Goal: Task Accomplishment & Management: Use online tool/utility

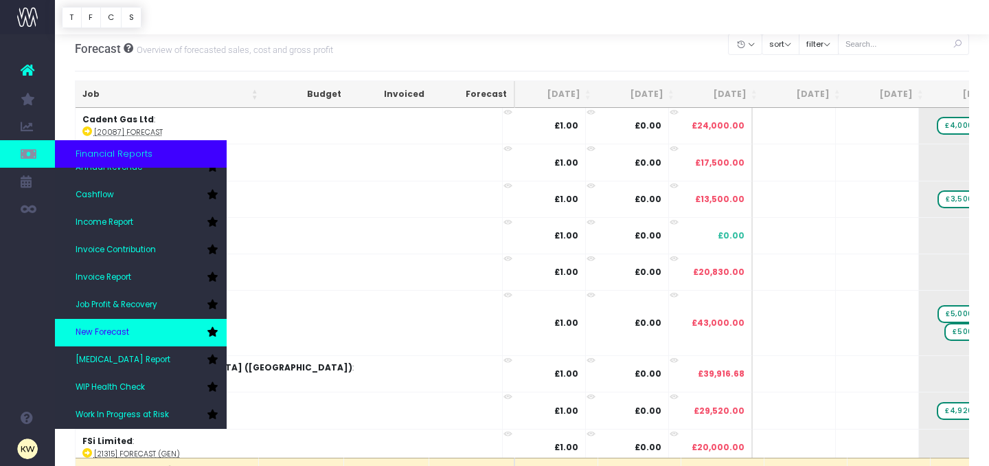
scroll to position [9, 0]
click at [128, 337] on span "New Forecast" at bounding box center [103, 332] width 54 height 12
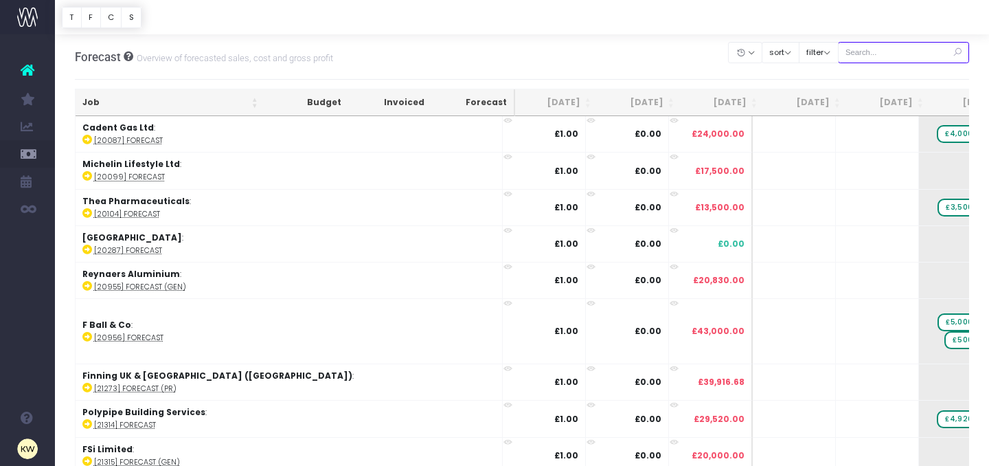
click at [891, 56] on input "text" at bounding box center [904, 52] width 132 height 21
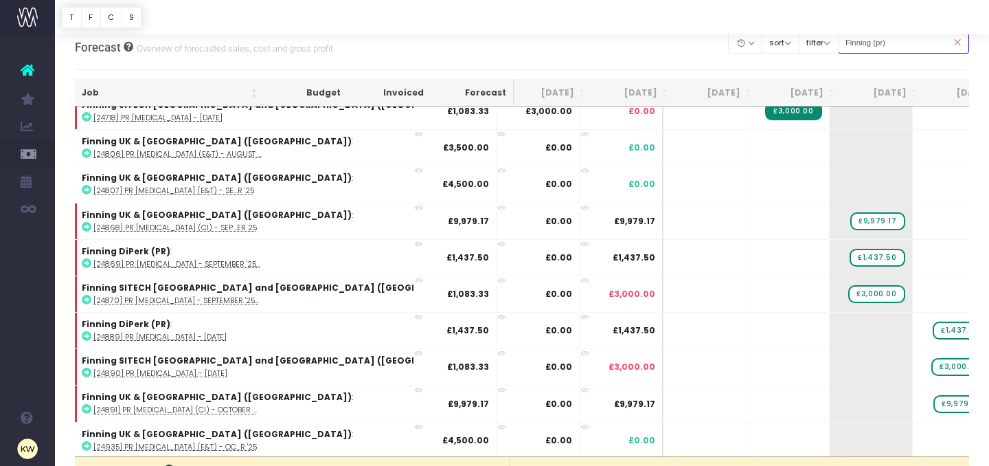
scroll to position [14, 0]
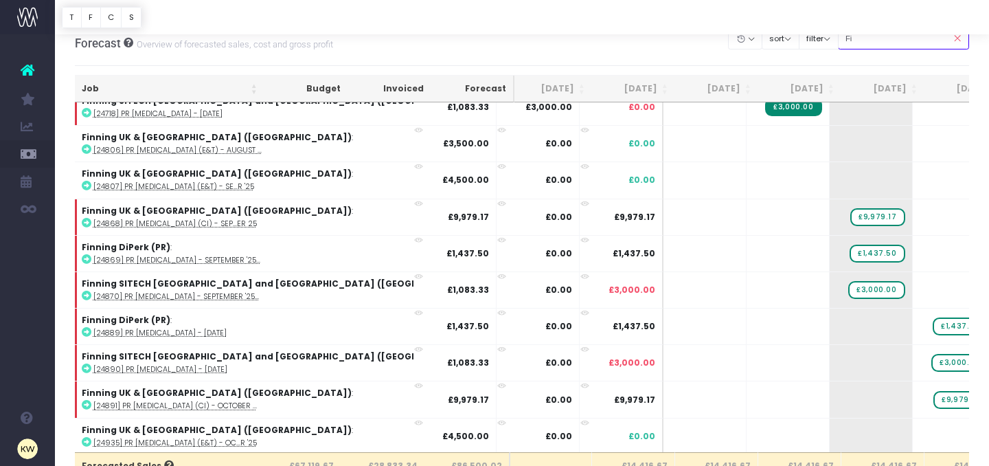
type input "F"
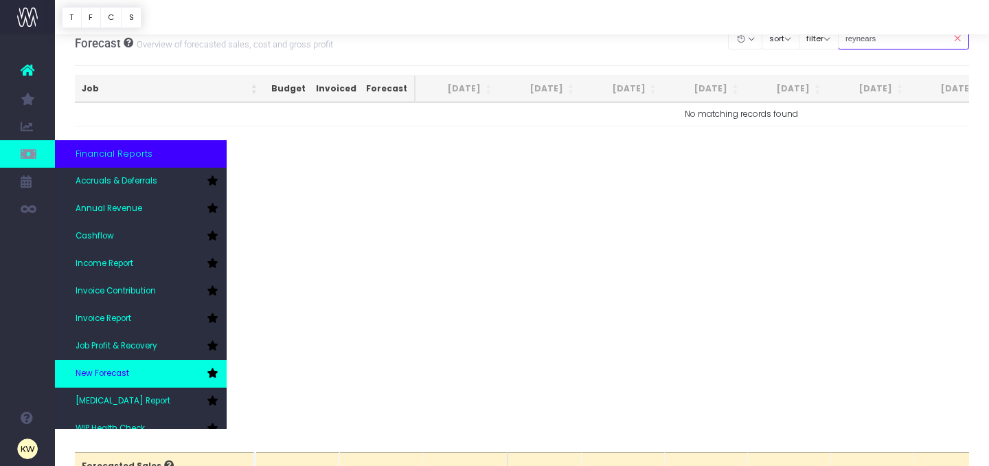
type input "reynears"
click at [126, 376] on span "New Forecast" at bounding box center [103, 373] width 54 height 12
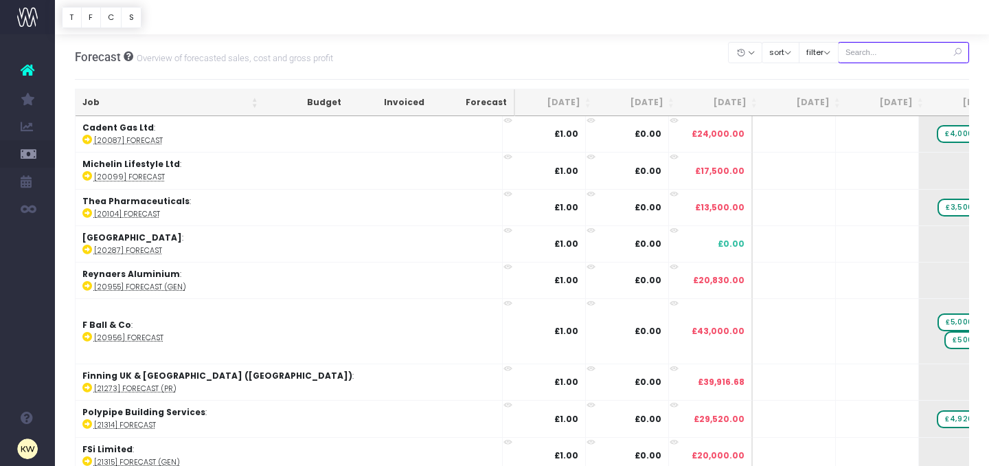
click at [885, 56] on input "text" at bounding box center [904, 52] width 132 height 21
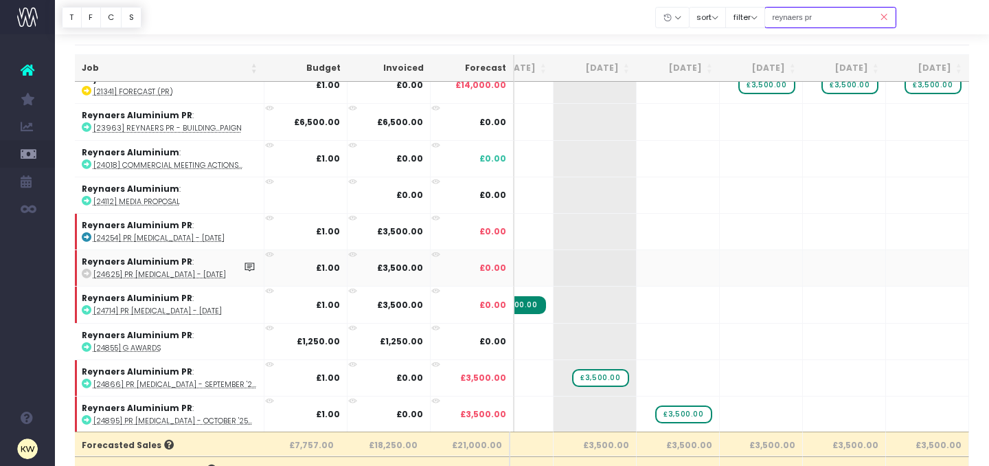
scroll to position [38, 0]
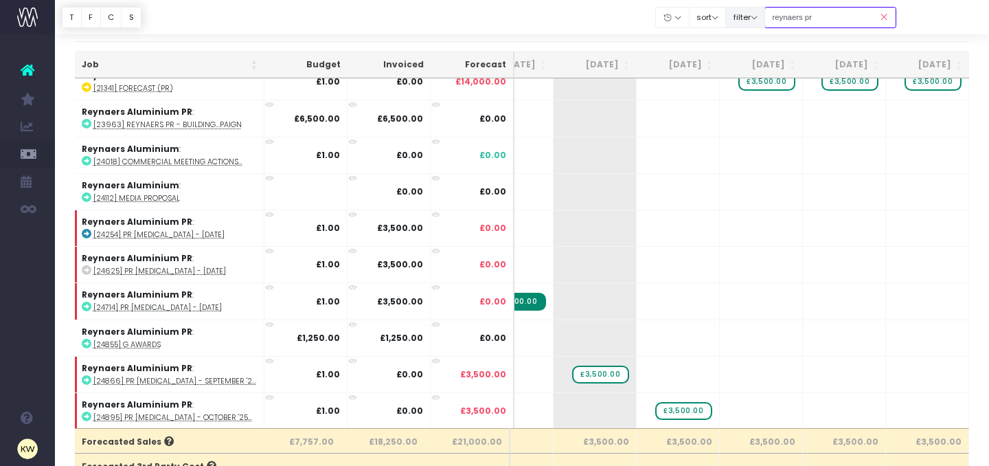
drag, startPoint x: 838, startPoint y: 19, endPoint x: 776, endPoint y: 12, distance: 62.2
click at [776, 12] on div "Clear Filters Hide Jul 2025 Aug 2025 Sep 2025 Oct 2025 Nov 2025 Dec 2025 Jan 20…" at bounding box center [776, 17] width 240 height 28
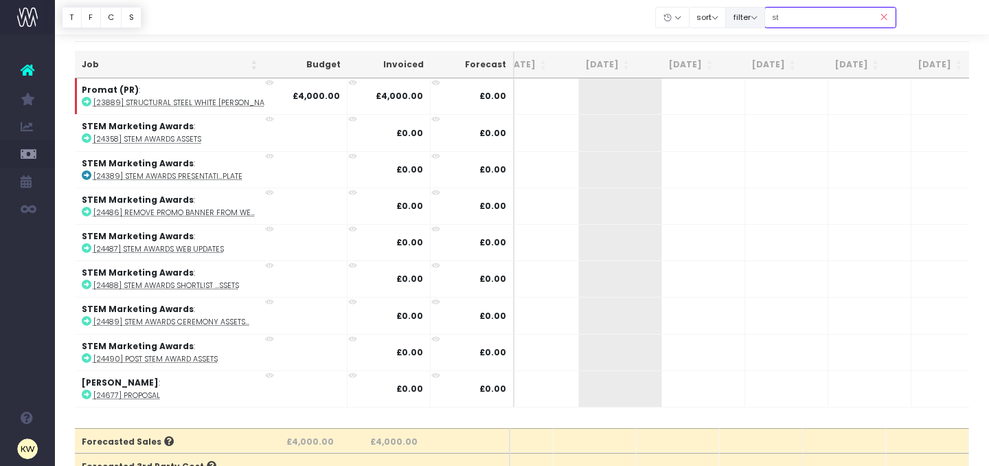
scroll to position [0, 128]
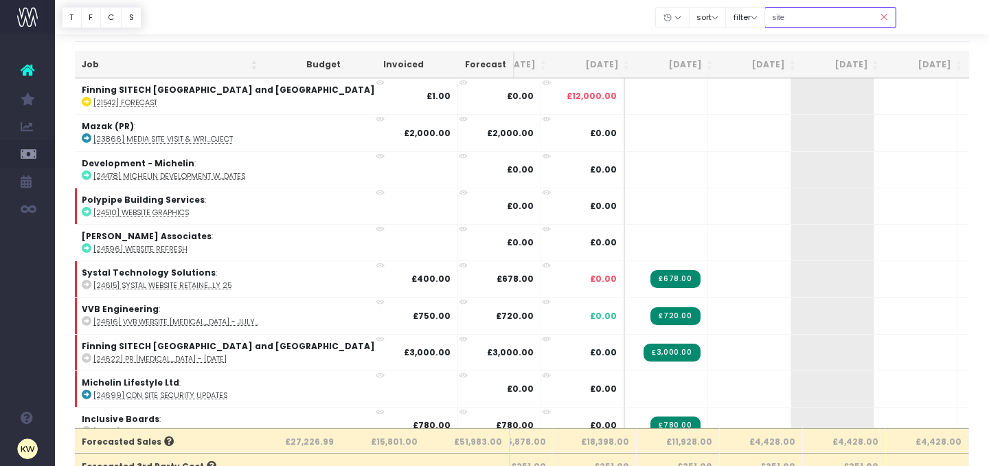
type input "sitech (pr)"
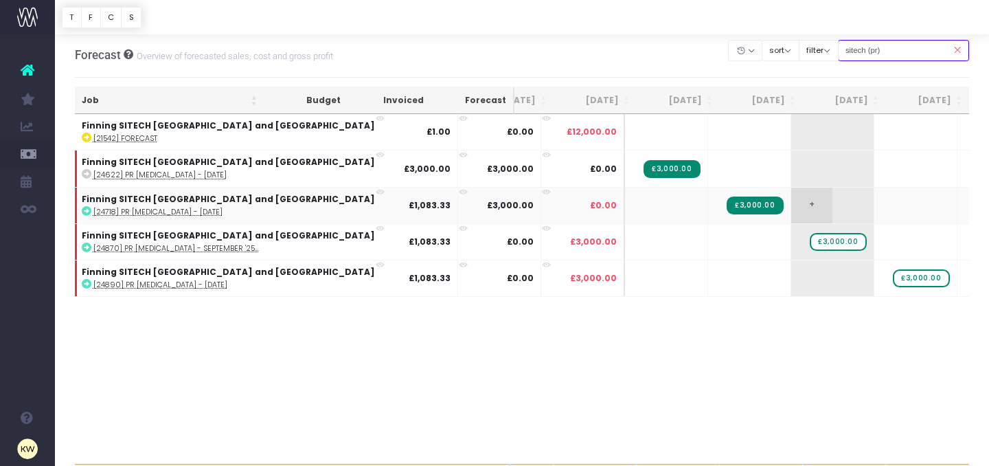
scroll to position [0, 0]
